Goal: Information Seeking & Learning: Learn about a topic

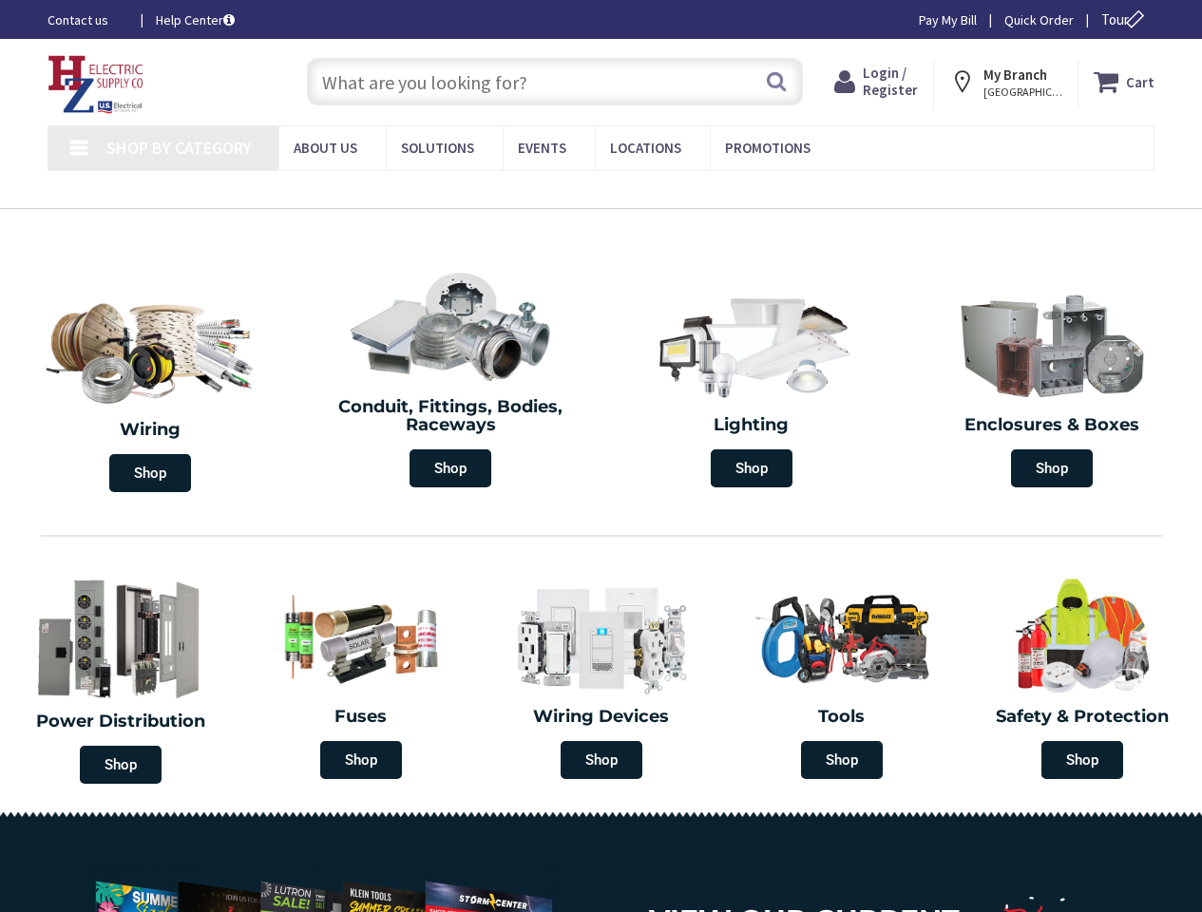
type input "[PERSON_NAME][GEOGRAPHIC_DATA], [STREET_ADDRESS]"
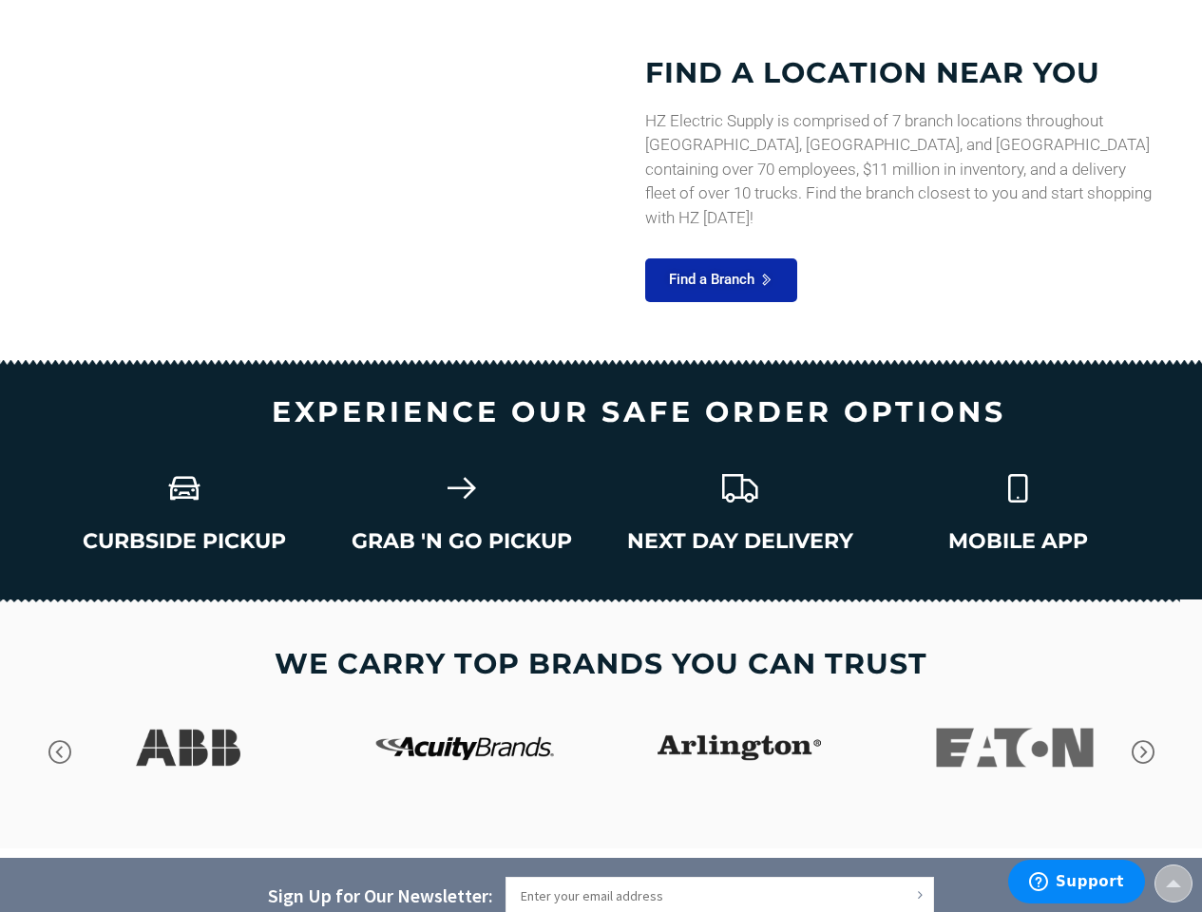
scroll to position [2820, 0]
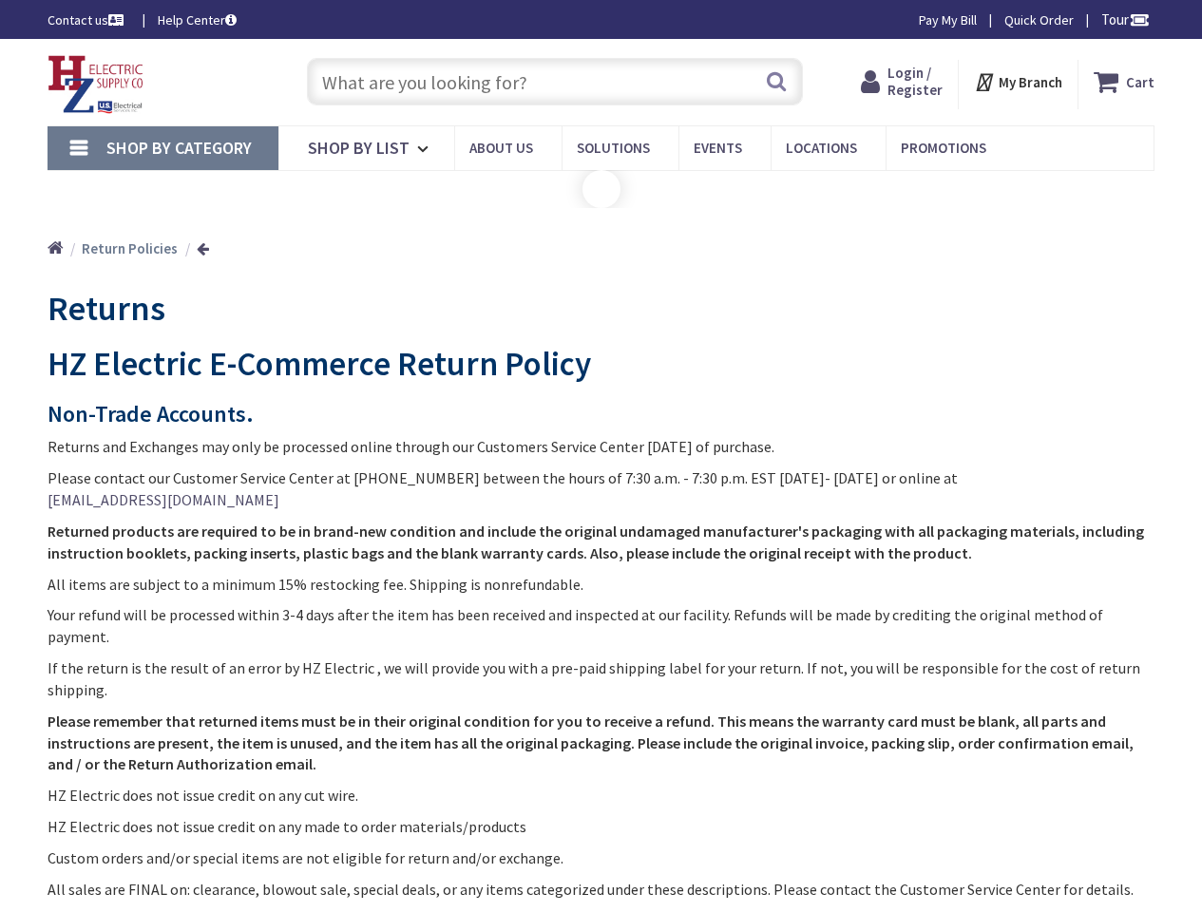
type input "[PERSON_NAME][GEOGRAPHIC_DATA], [STREET_ADDRESS]"
